Goal: Transaction & Acquisition: Book appointment/travel/reservation

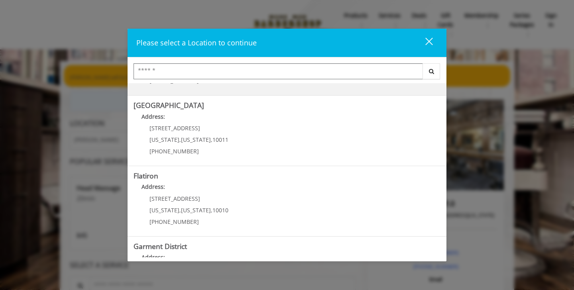
scroll to position [178, 0]
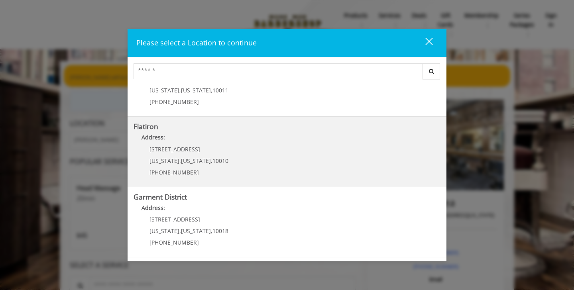
click at [267, 149] on "Flatiron Address: 10 E 23rd St New York , New York , 10010 (917) 475-1765" at bounding box center [287, 152] width 307 height 58
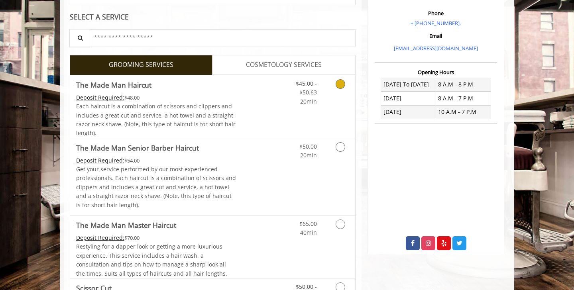
scroll to position [145, 0]
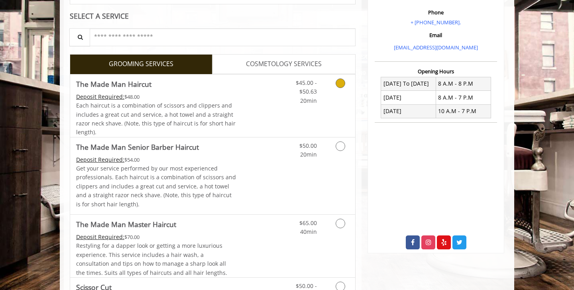
click at [340, 87] on icon "Grooming services" at bounding box center [341, 84] width 10 height 10
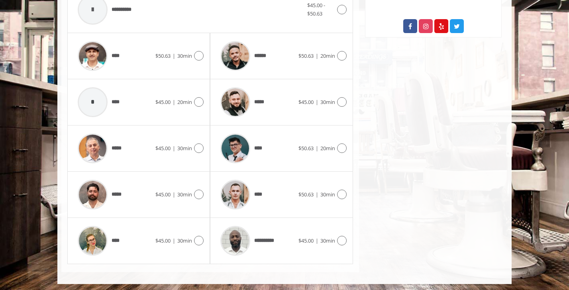
scroll to position [363, 0]
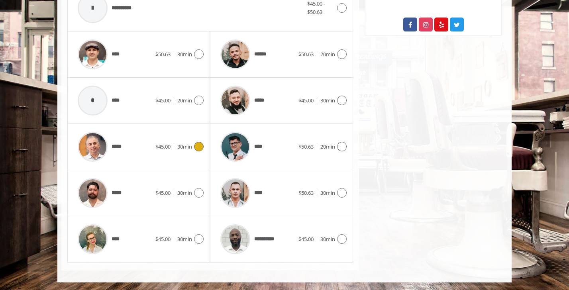
click at [195, 148] on icon at bounding box center [199, 147] width 10 height 10
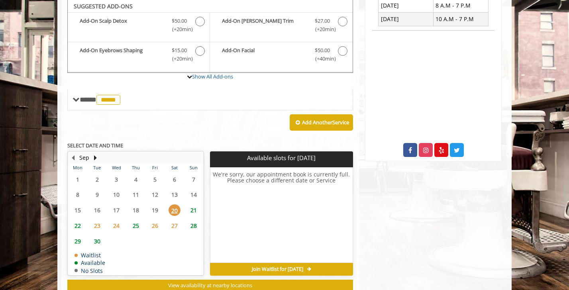
scroll to position [237, 0]
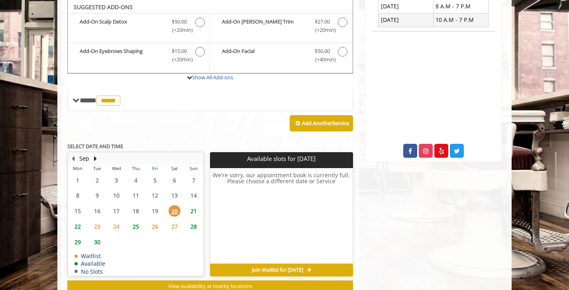
click at [194, 210] on span "21" at bounding box center [194, 211] width 12 height 12
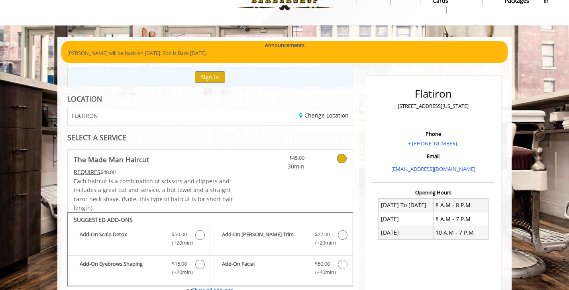
scroll to position [0, 0]
